Goal: Task Accomplishment & Management: Manage account settings

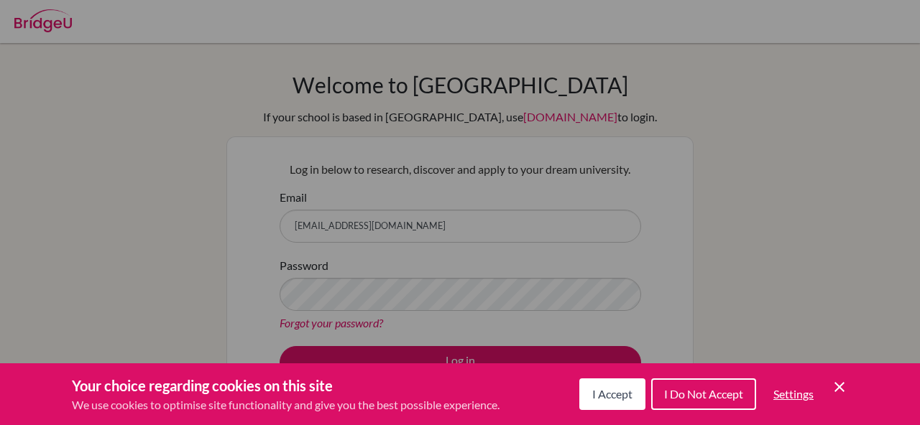
click at [602, 398] on span "I Accept" at bounding box center [612, 394] width 40 height 14
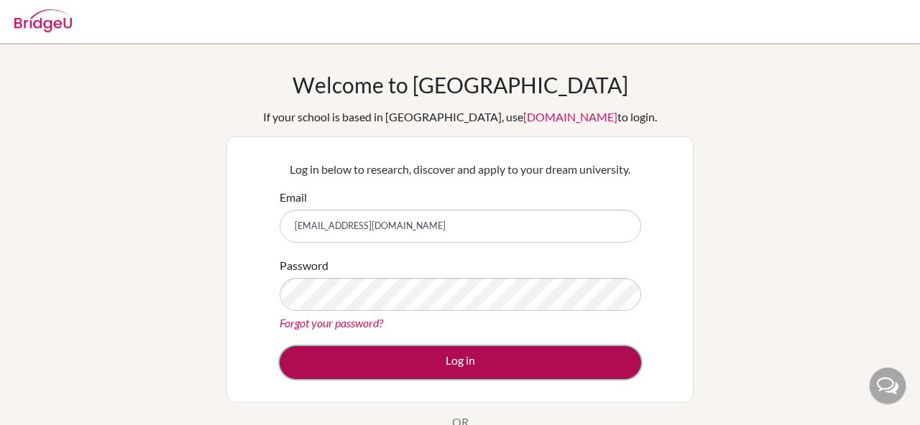
click at [512, 368] on button "Log in" at bounding box center [460, 362] width 361 height 33
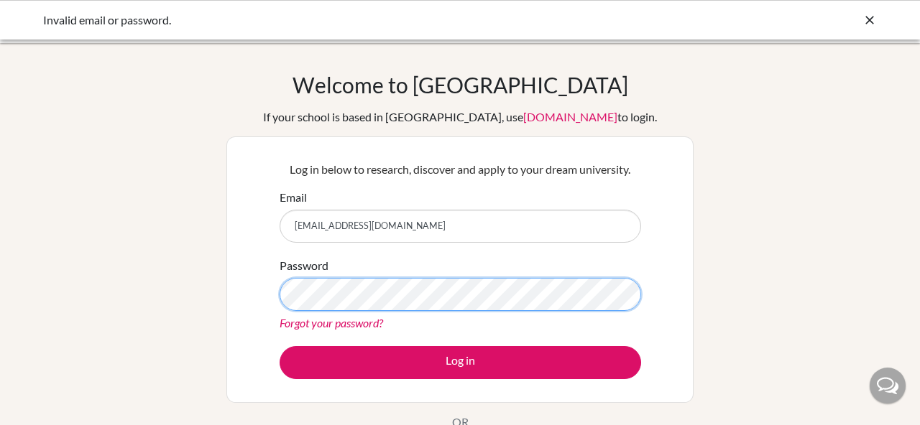
click at [280, 346] on button "Log in" at bounding box center [460, 362] width 361 height 33
